Goal: Transaction & Acquisition: Purchase product/service

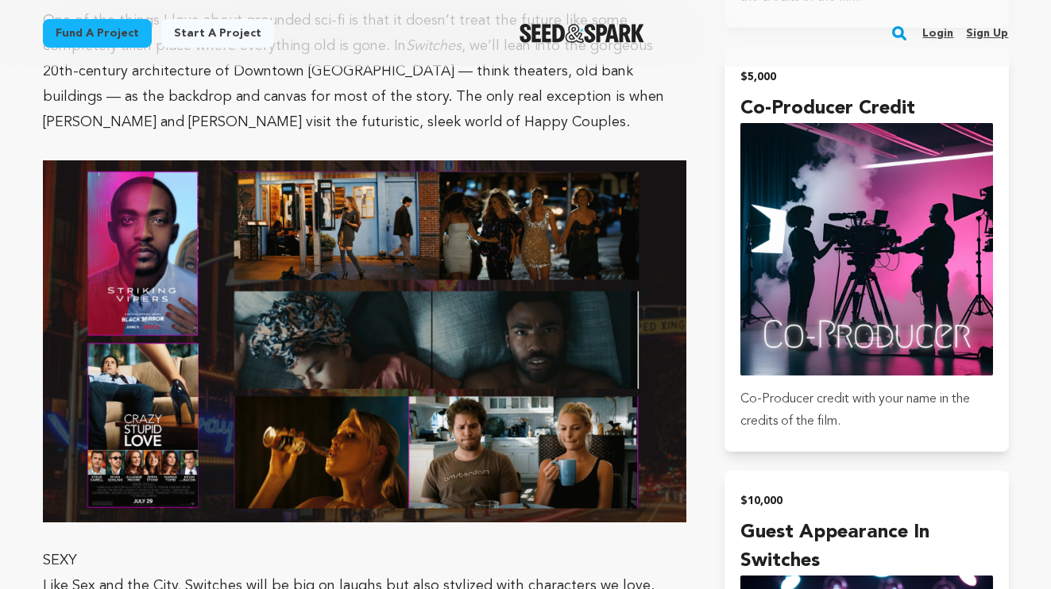
scroll to position [4310, 0]
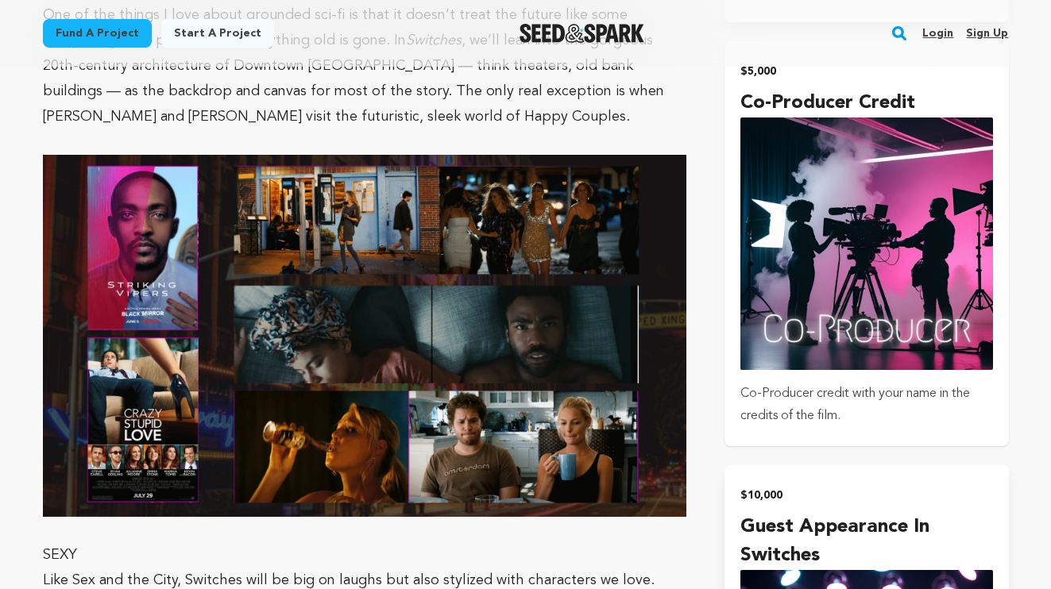
click at [832, 388] on p "Co-Producer credit with your name in the credits of the film." at bounding box center [866, 405] width 252 height 44
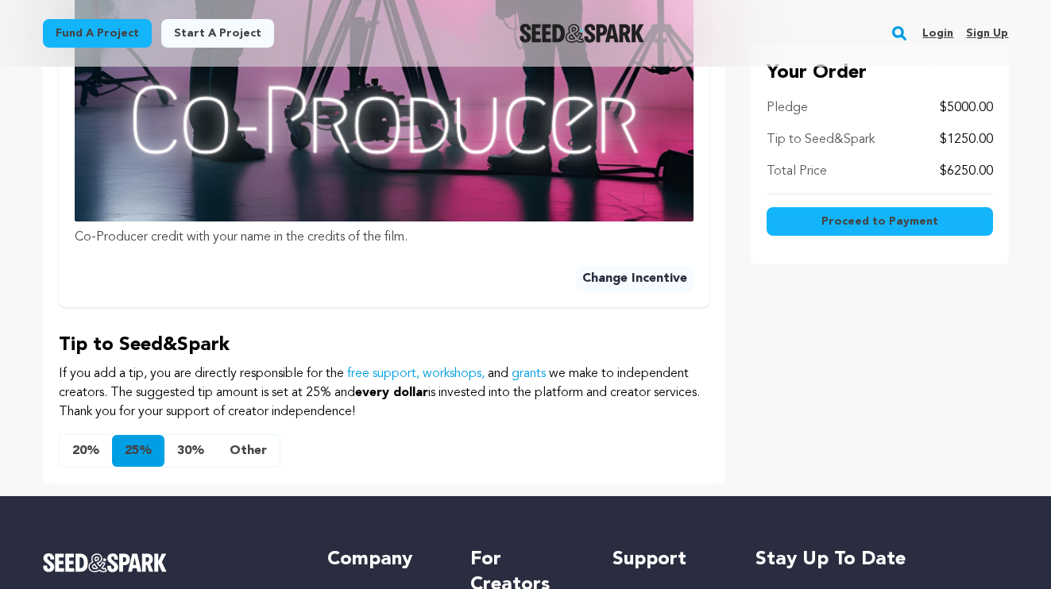
scroll to position [1036, 0]
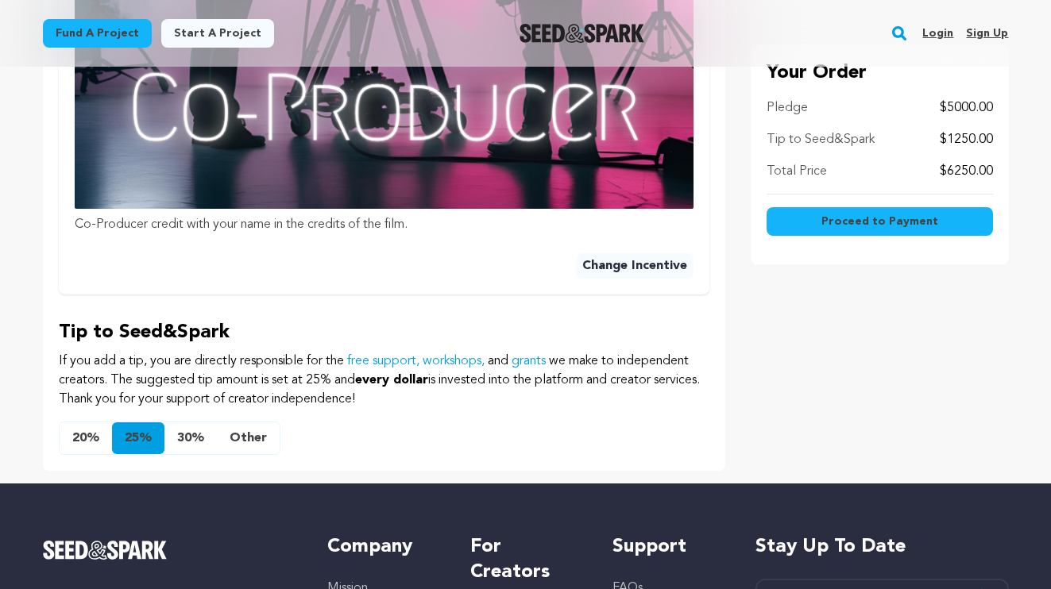
click at [249, 423] on button "Other" at bounding box center [248, 439] width 63 height 32
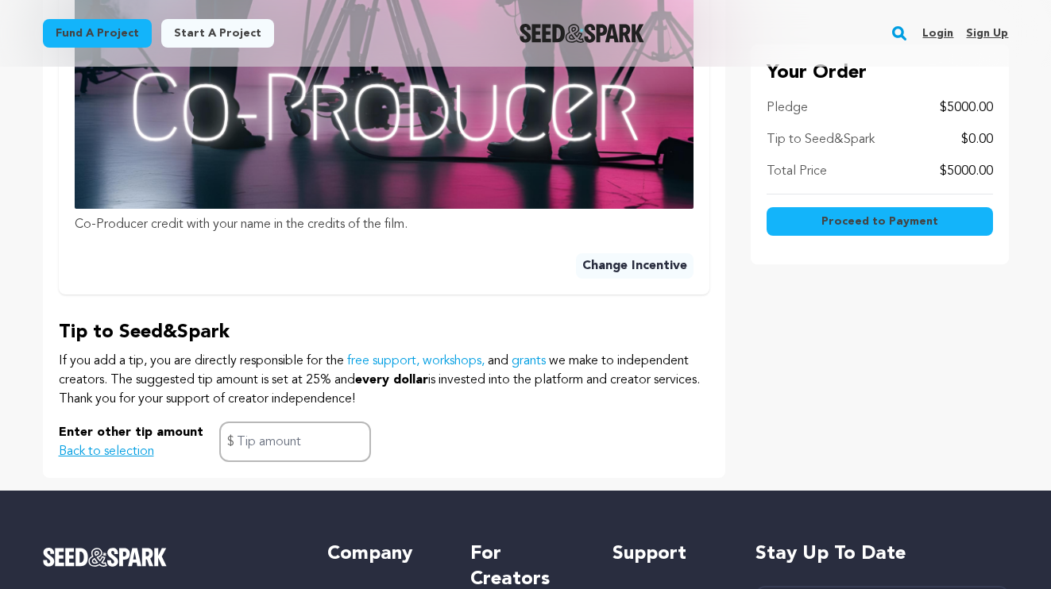
click at [420, 430] on div "Enter other tip amount Back to selection $" at bounding box center [384, 442] width 651 height 41
click at [260, 431] on input "text" at bounding box center [295, 442] width 152 height 41
type input "0"
click at [326, 361] on p "If you add a tip, you are directly responsible for the free support, workshops,…" at bounding box center [384, 380] width 651 height 57
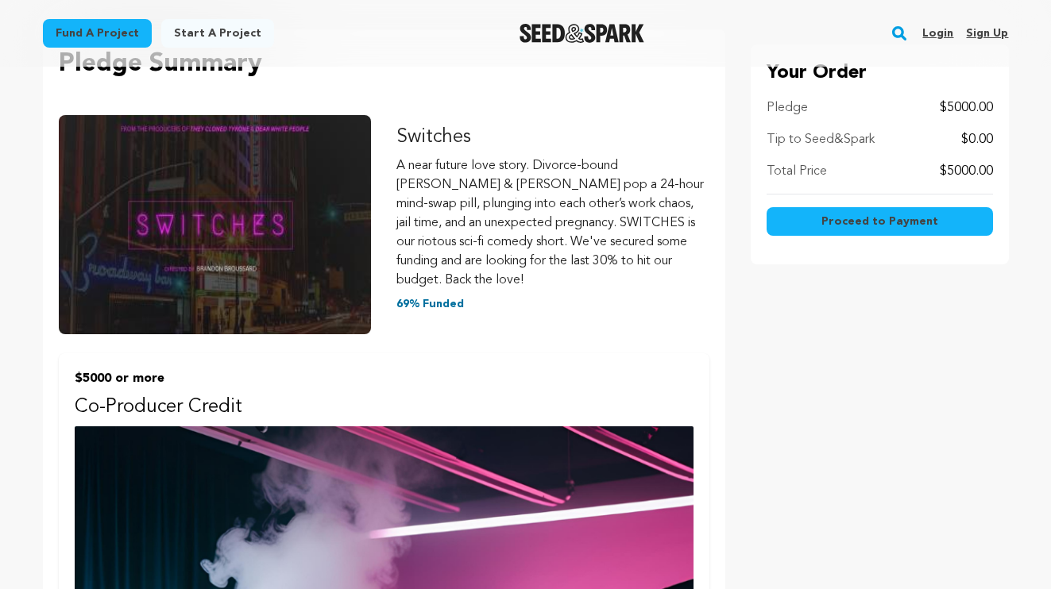
scroll to position [0, 0]
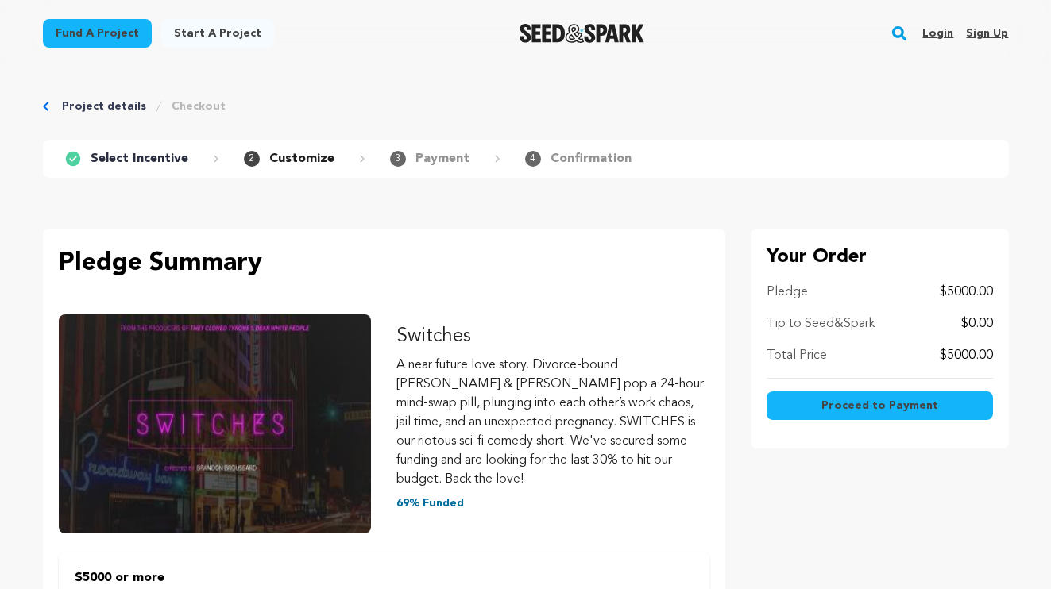
click at [536, 400] on p "A near future love story. Divorce-bound [PERSON_NAME] & [PERSON_NAME] pop a 24-…" at bounding box center [552, 422] width 313 height 133
